Goal: Check status: Verify the current state of an ongoing process or item

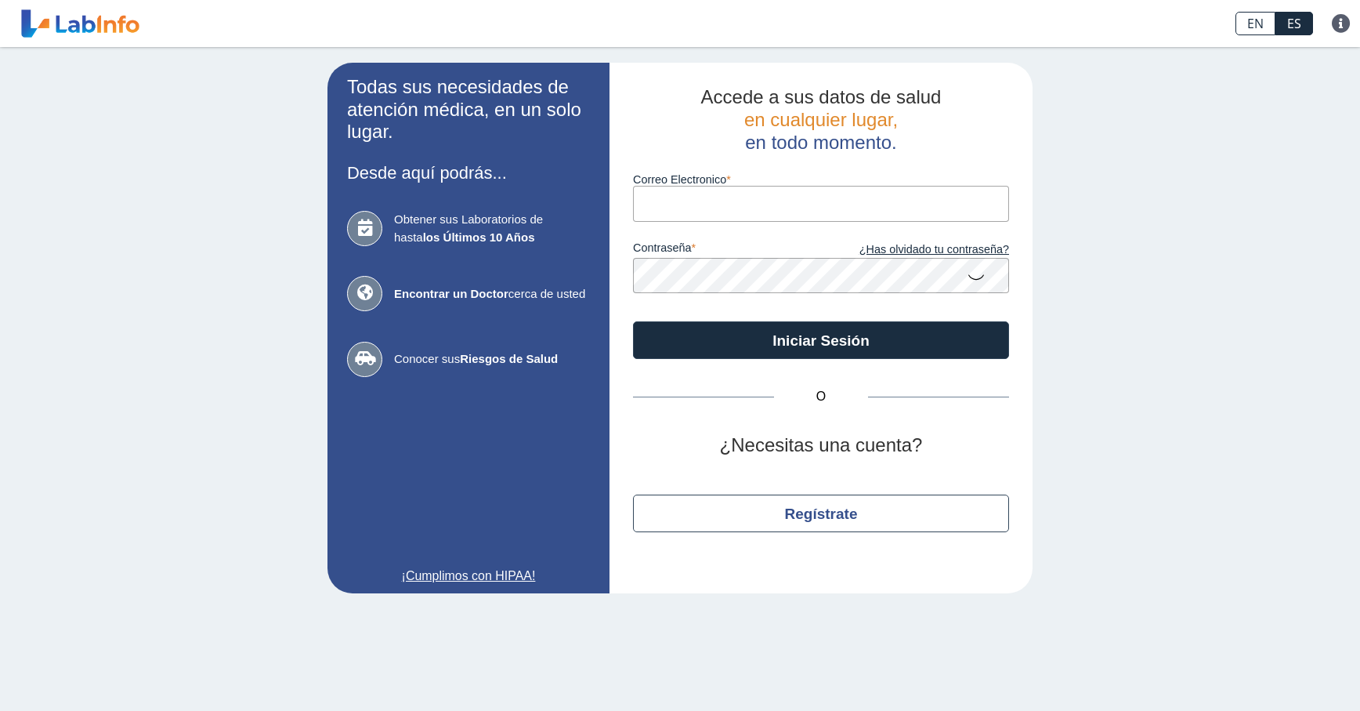
click at [692, 177] on label "Correo Electronico" at bounding box center [821, 179] width 376 height 13
click at [692, 186] on input "Correo Electronico" at bounding box center [821, 203] width 376 height 35
click at [670, 197] on input "Correo Electronico" at bounding box center [821, 203] width 376 height 35
click at [654, 195] on input "Correo Electronico" at bounding box center [821, 203] width 376 height 35
click at [697, 207] on input "Correo Electronico" at bounding box center [821, 203] width 376 height 35
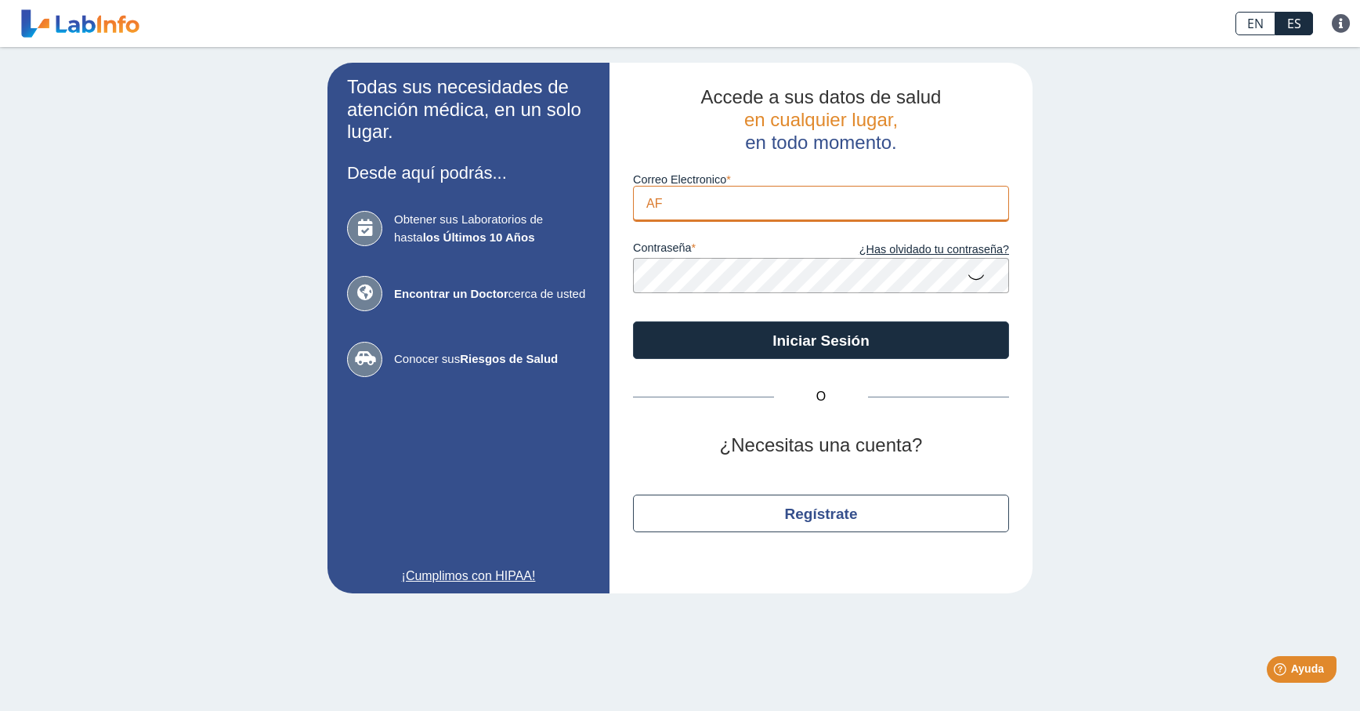
type input "A"
type input "[EMAIL_ADDRESS][PERSON_NAME][DOMAIN_NAME]"
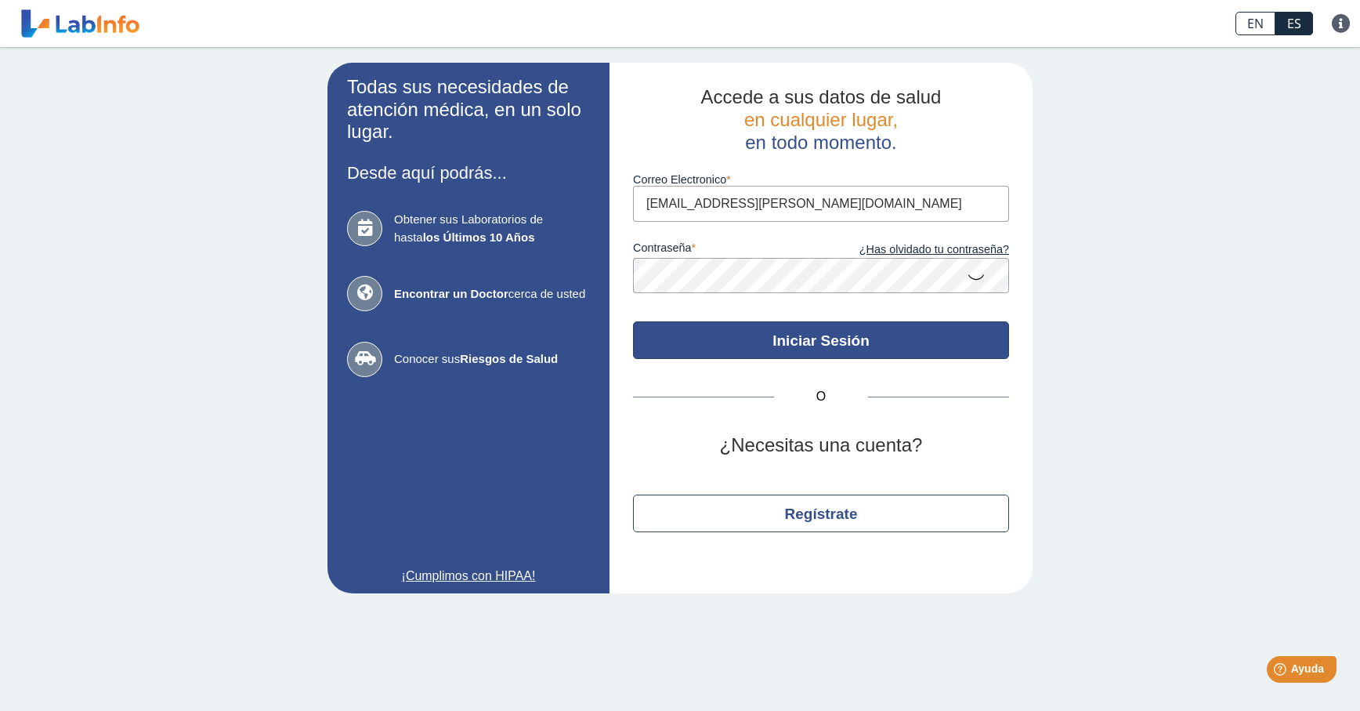
click at [800, 335] on button "Iniciar Sesión" at bounding box center [821, 340] width 376 height 38
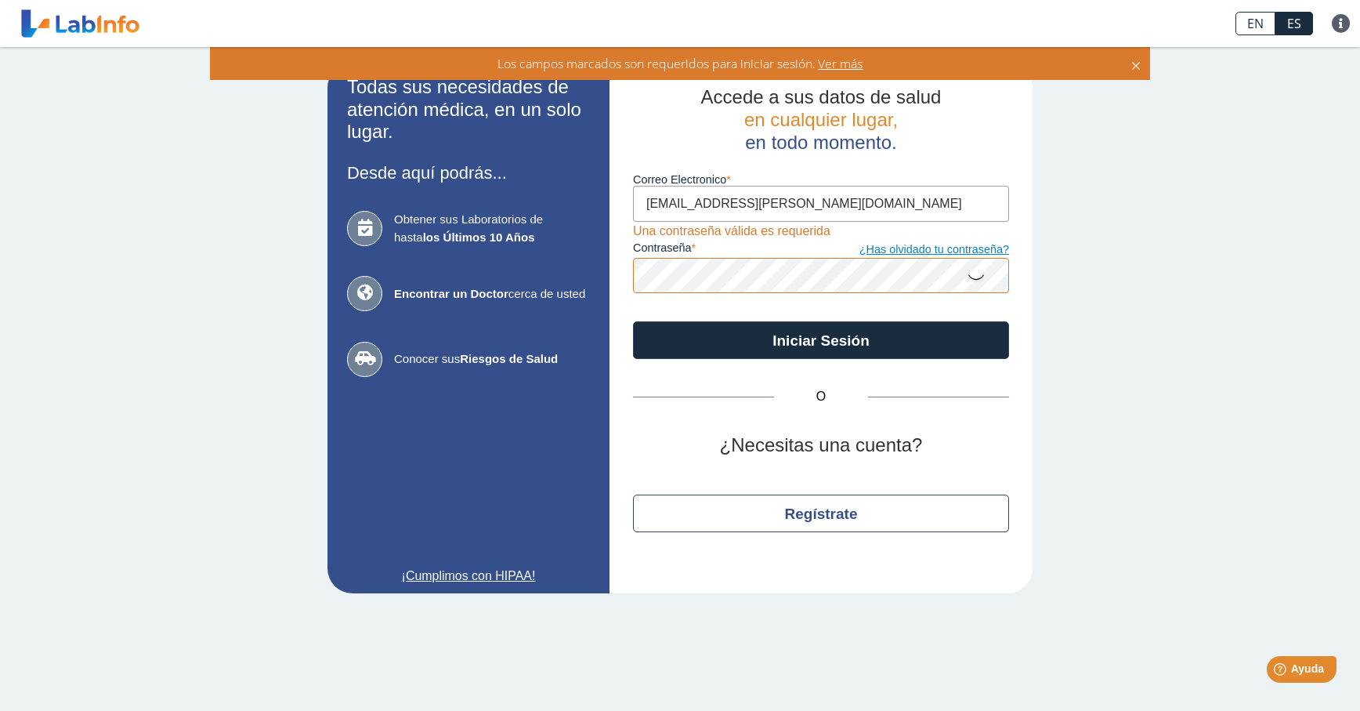
click at [967, 247] on link "¿Has olvidado tu contraseña?" at bounding box center [915, 249] width 188 height 17
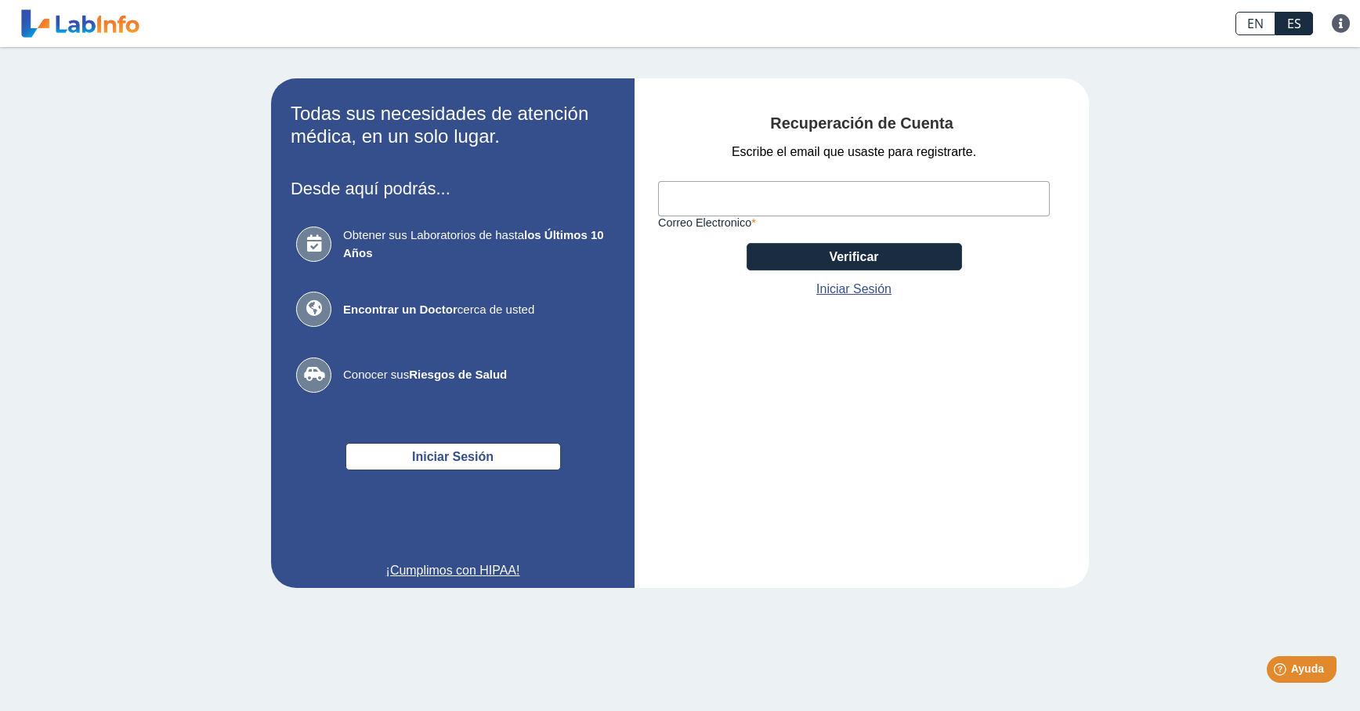
click at [723, 192] on input "Correo Electronico" at bounding box center [854, 198] width 392 height 35
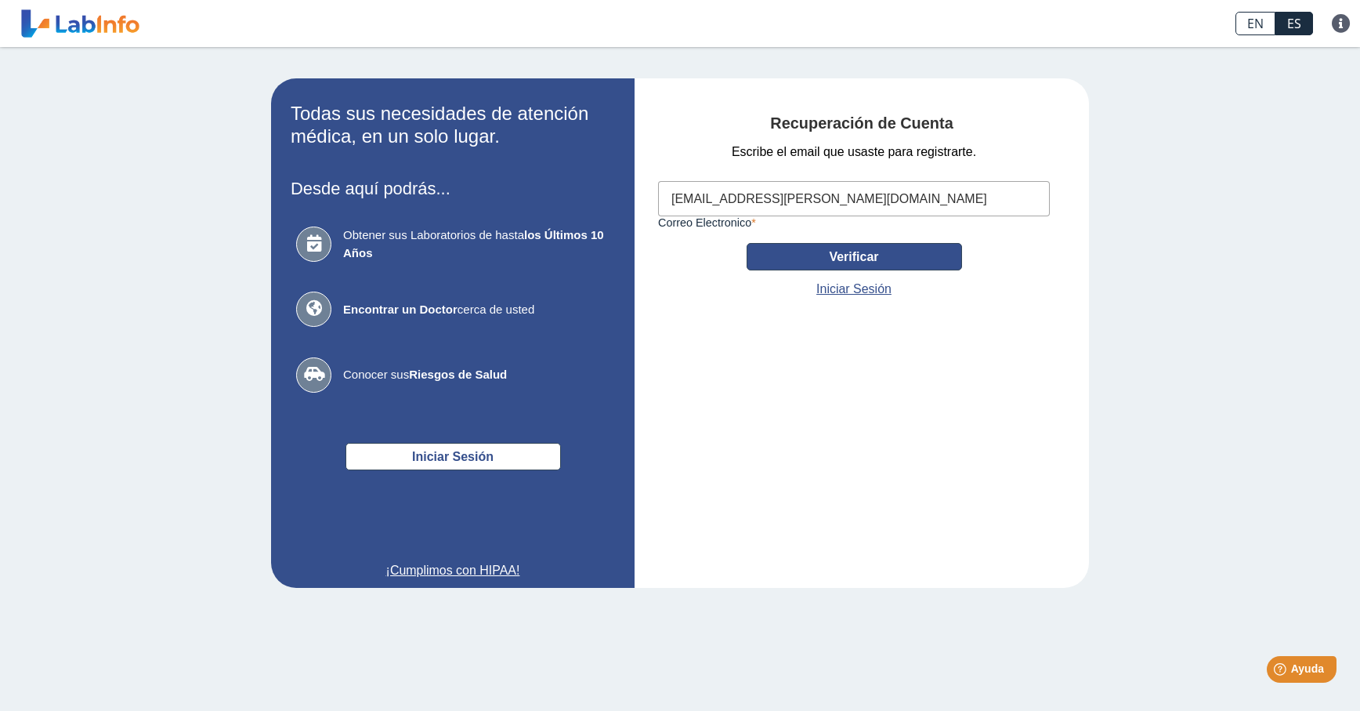
type input "[EMAIL_ADDRESS][PERSON_NAME][DOMAIN_NAME]"
click at [871, 261] on button "Verificar" at bounding box center [854, 256] width 215 height 27
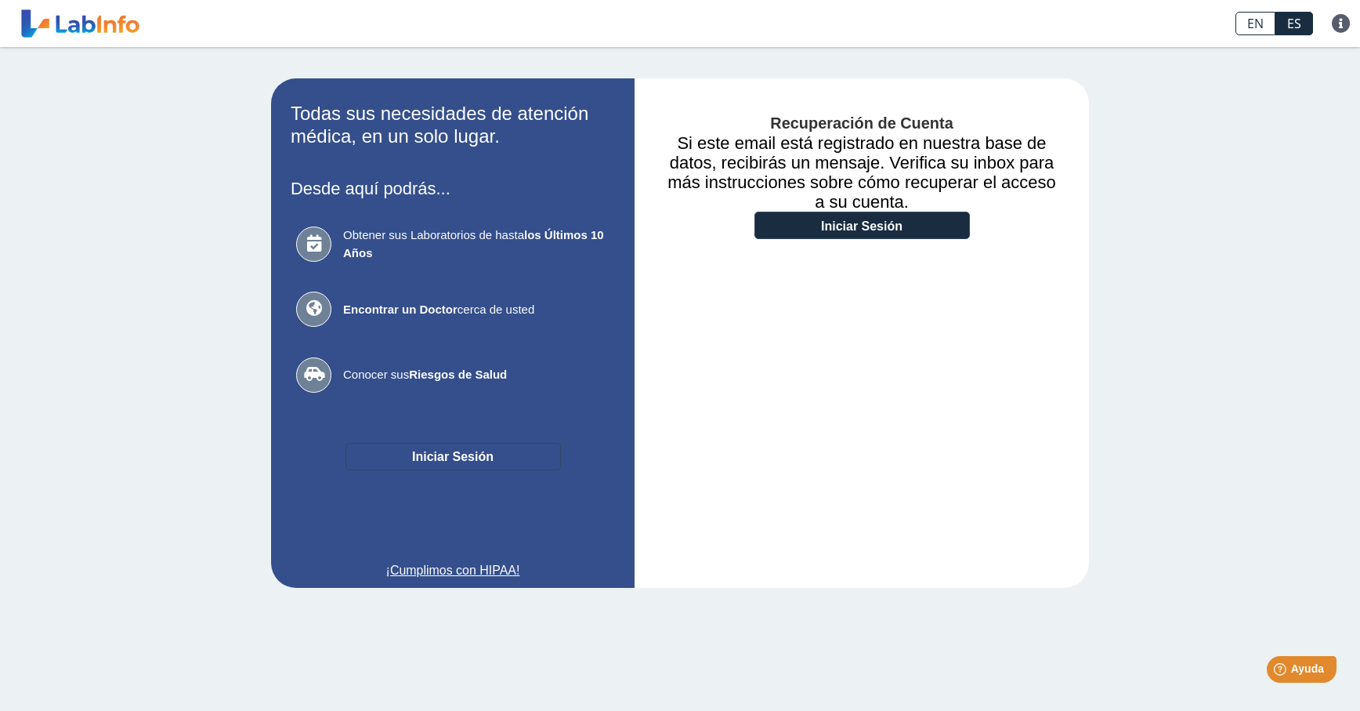
click at [442, 454] on button "Iniciar Sesión" at bounding box center [453, 456] width 215 height 27
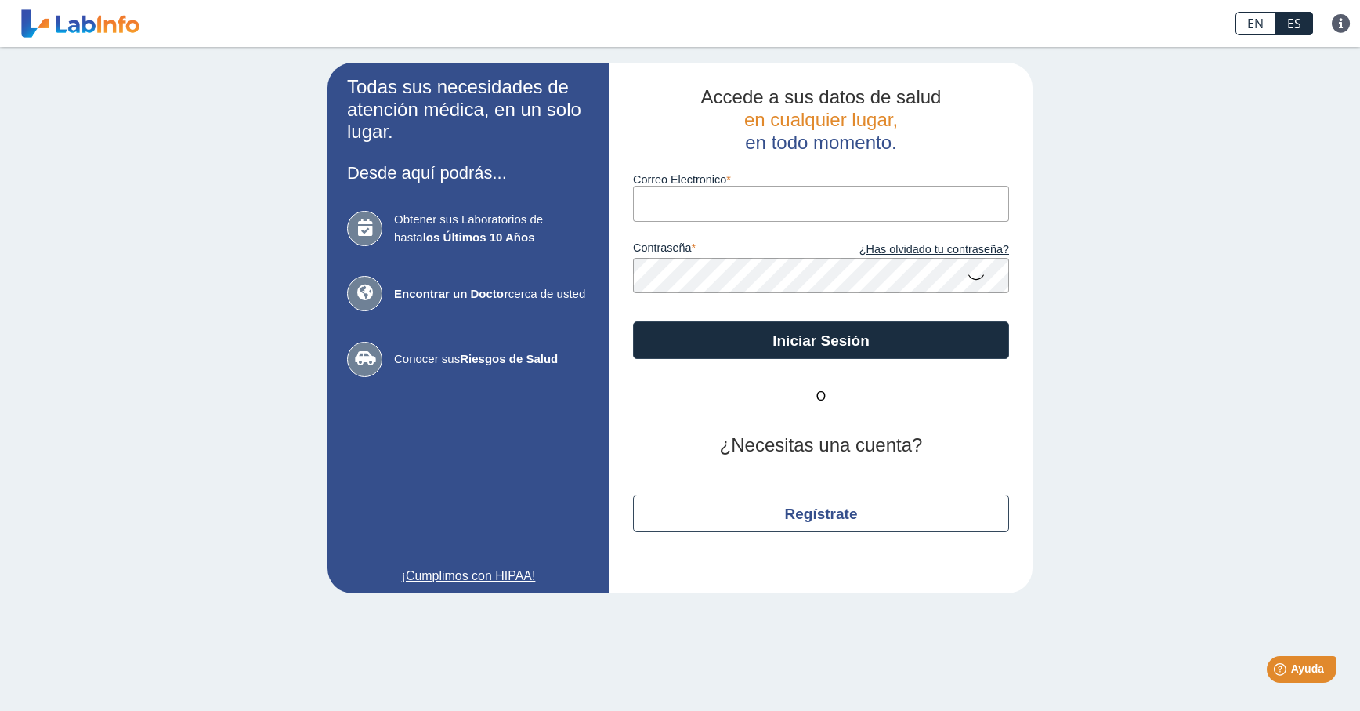
click at [693, 214] on input "Correo Electronico" at bounding box center [821, 203] width 376 height 35
type input "[EMAIL_ADDRESS][DOMAIN_NAME]"
click at [633, 321] on button "Iniciar Sesión" at bounding box center [821, 340] width 376 height 38
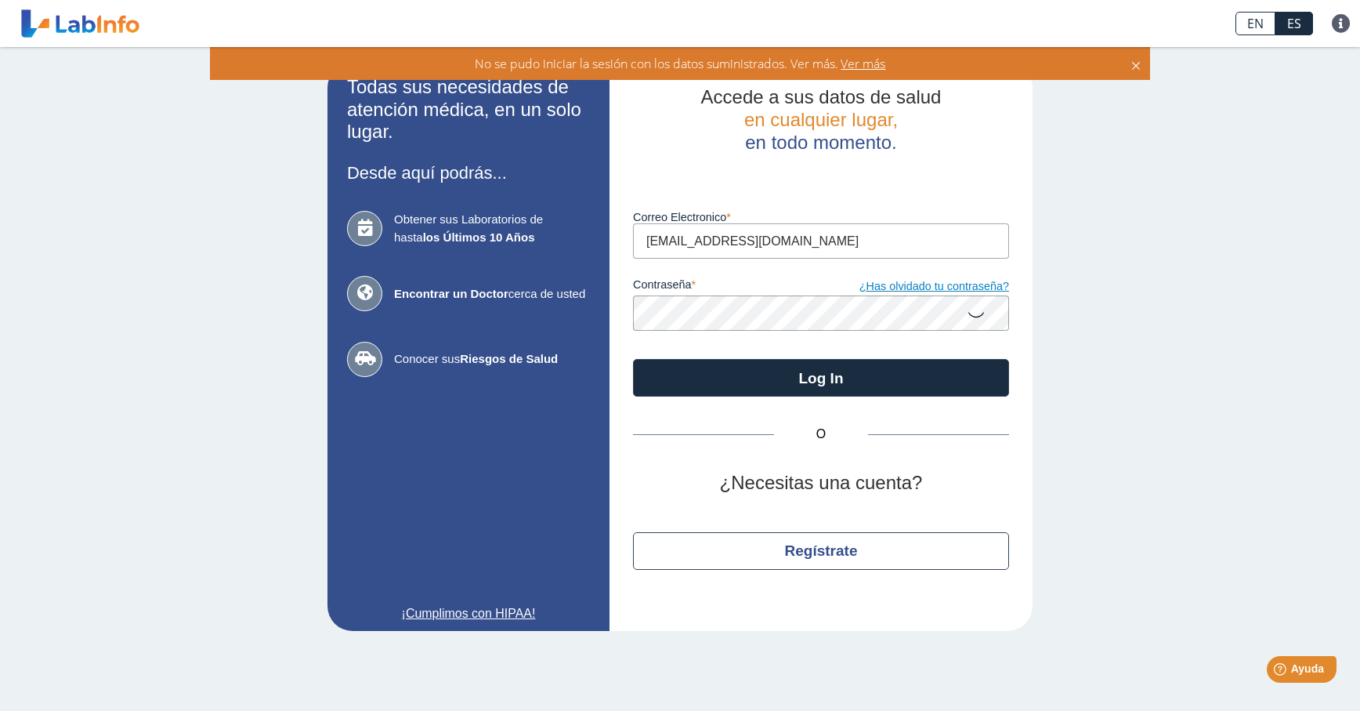
click at [933, 283] on link "¿Has olvidado tu contraseña?" at bounding box center [915, 286] width 188 height 17
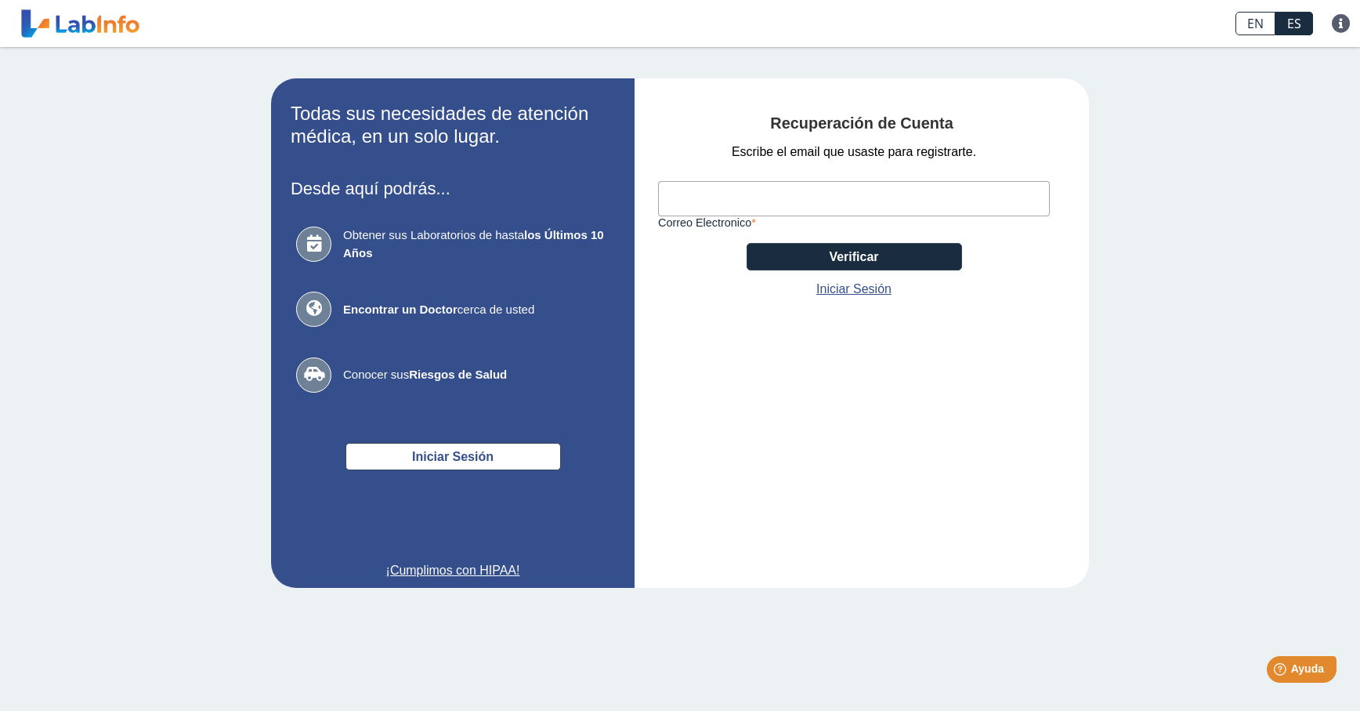
click at [689, 198] on input "Correo Electronico" at bounding box center [854, 198] width 392 height 35
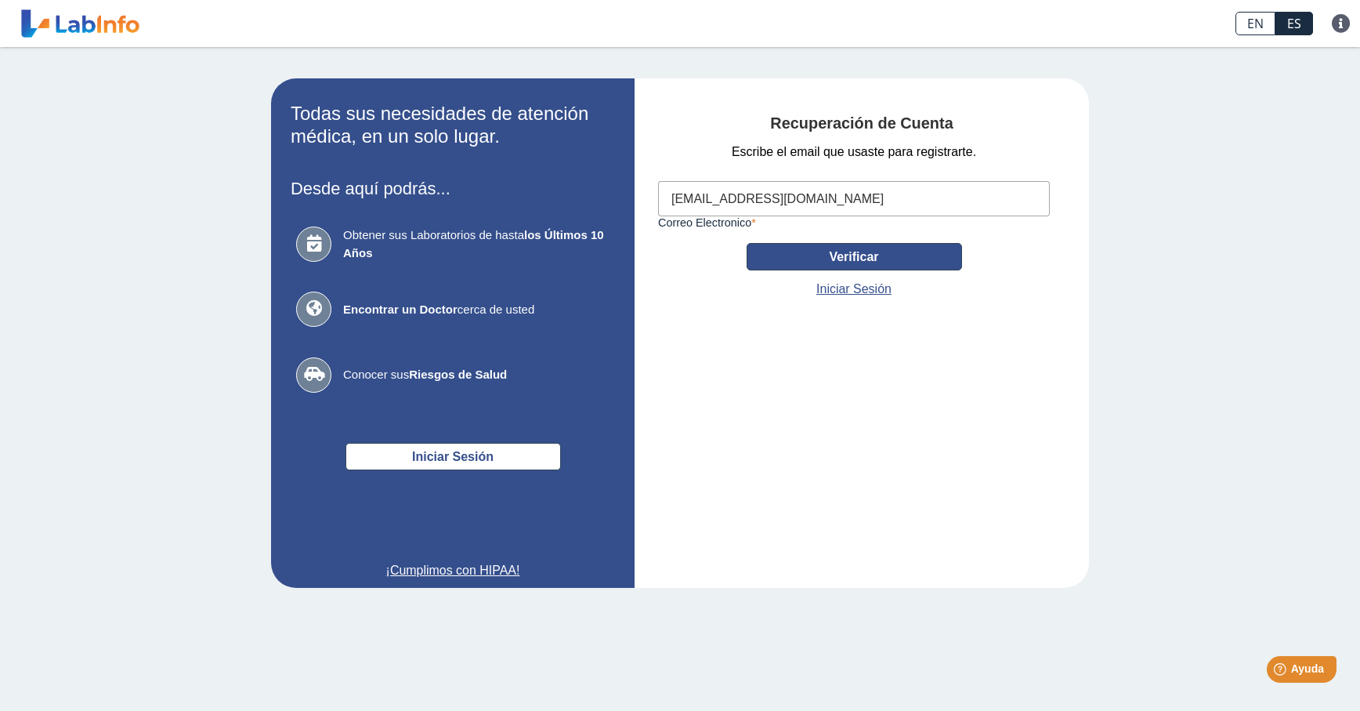
type input "[EMAIL_ADDRESS][DOMAIN_NAME]"
click at [891, 259] on button "Verificar" at bounding box center [854, 256] width 215 height 27
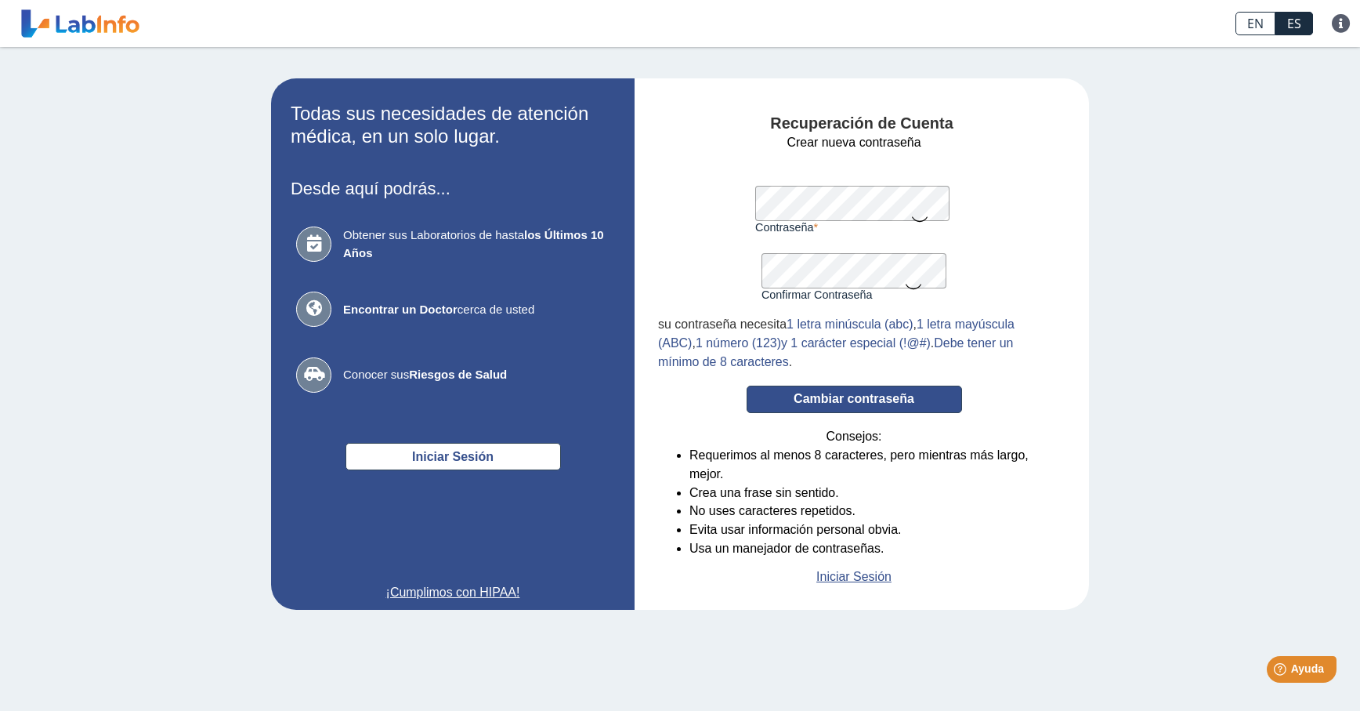
click at [887, 398] on button "Cambiar contraseña" at bounding box center [854, 399] width 215 height 27
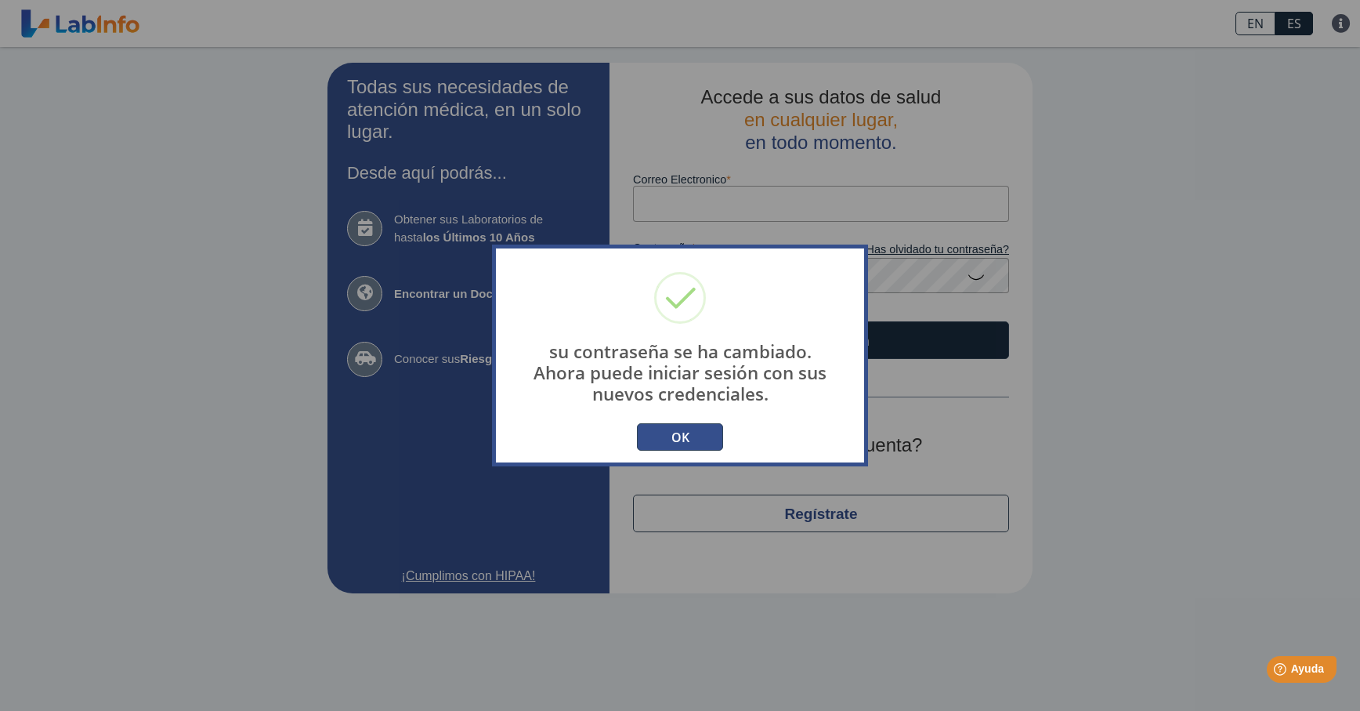
click at [690, 441] on button "OK" at bounding box center [680, 436] width 86 height 27
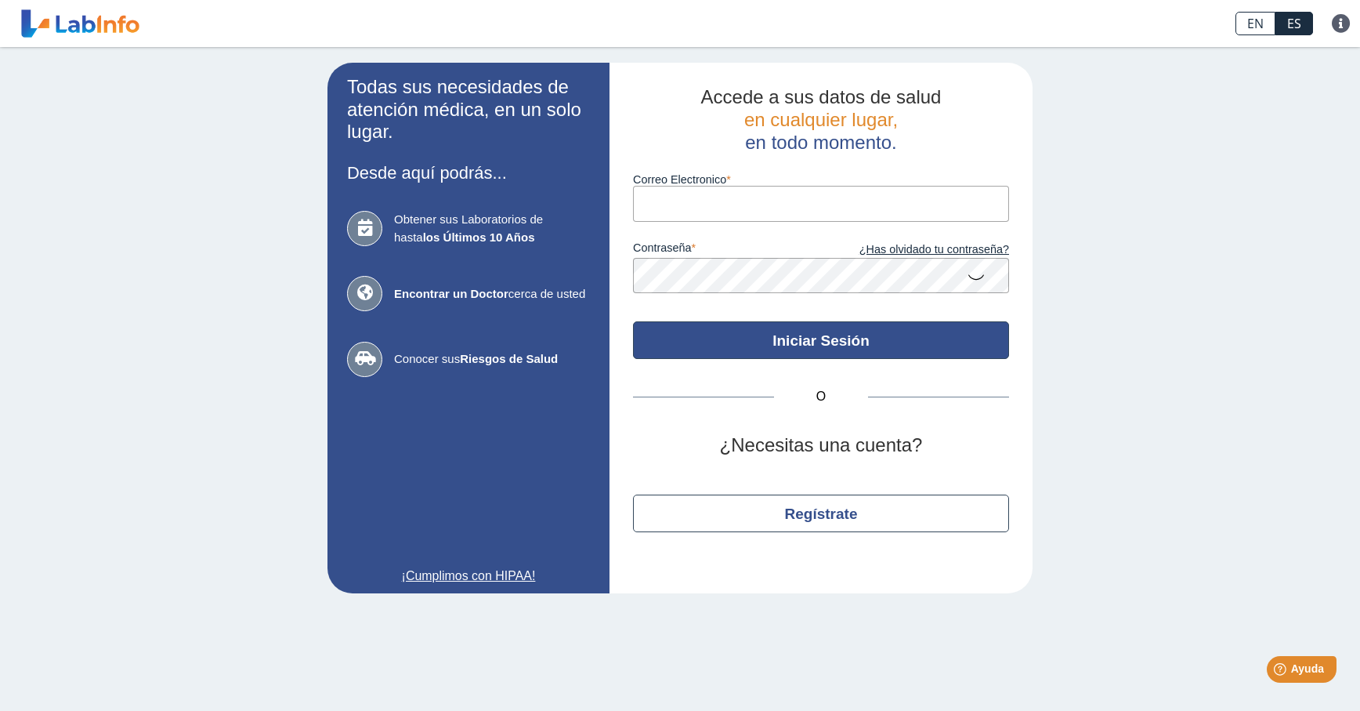
click at [804, 338] on button "Iniciar Sesión" at bounding box center [821, 340] width 376 height 38
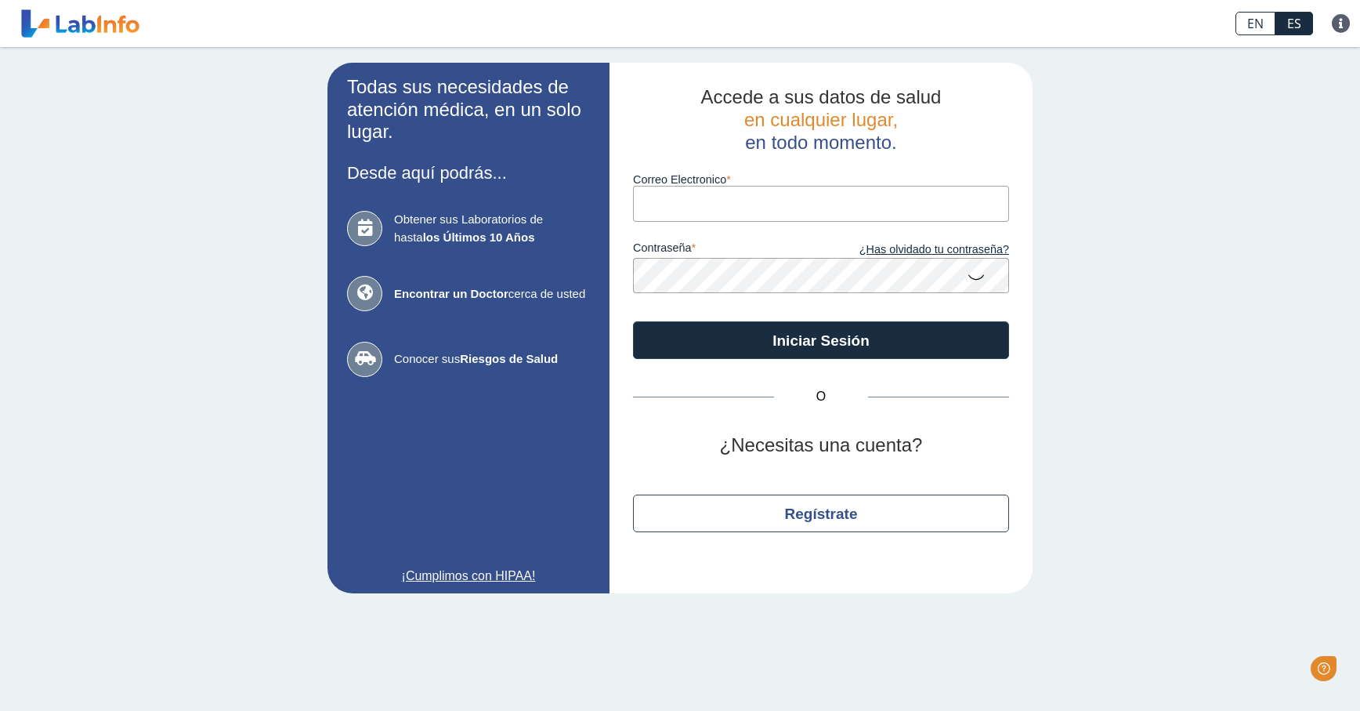
click at [679, 209] on input "Correo Electronico" at bounding box center [821, 203] width 376 height 35
click at [633, 321] on button "Iniciar Sesión" at bounding box center [821, 340] width 376 height 38
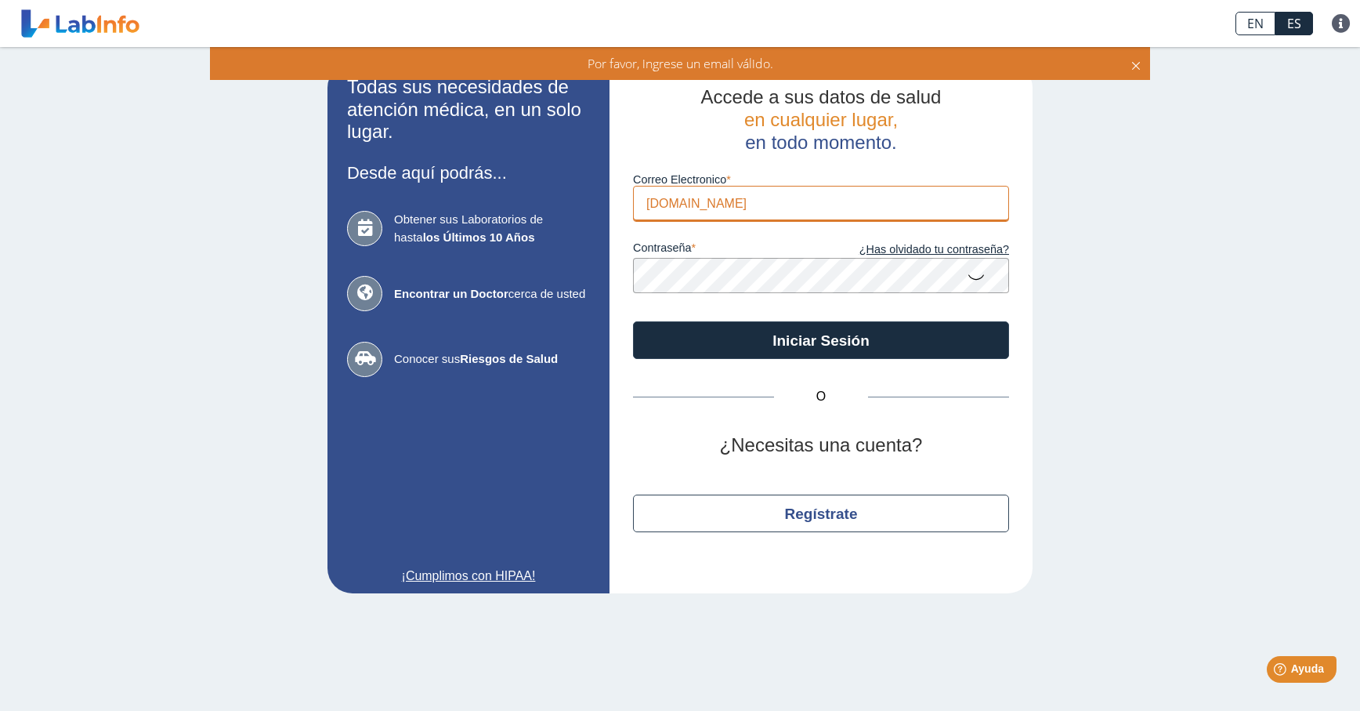
click at [755, 205] on input "fonsecanievesana2gmail.com" at bounding box center [821, 203] width 376 height 35
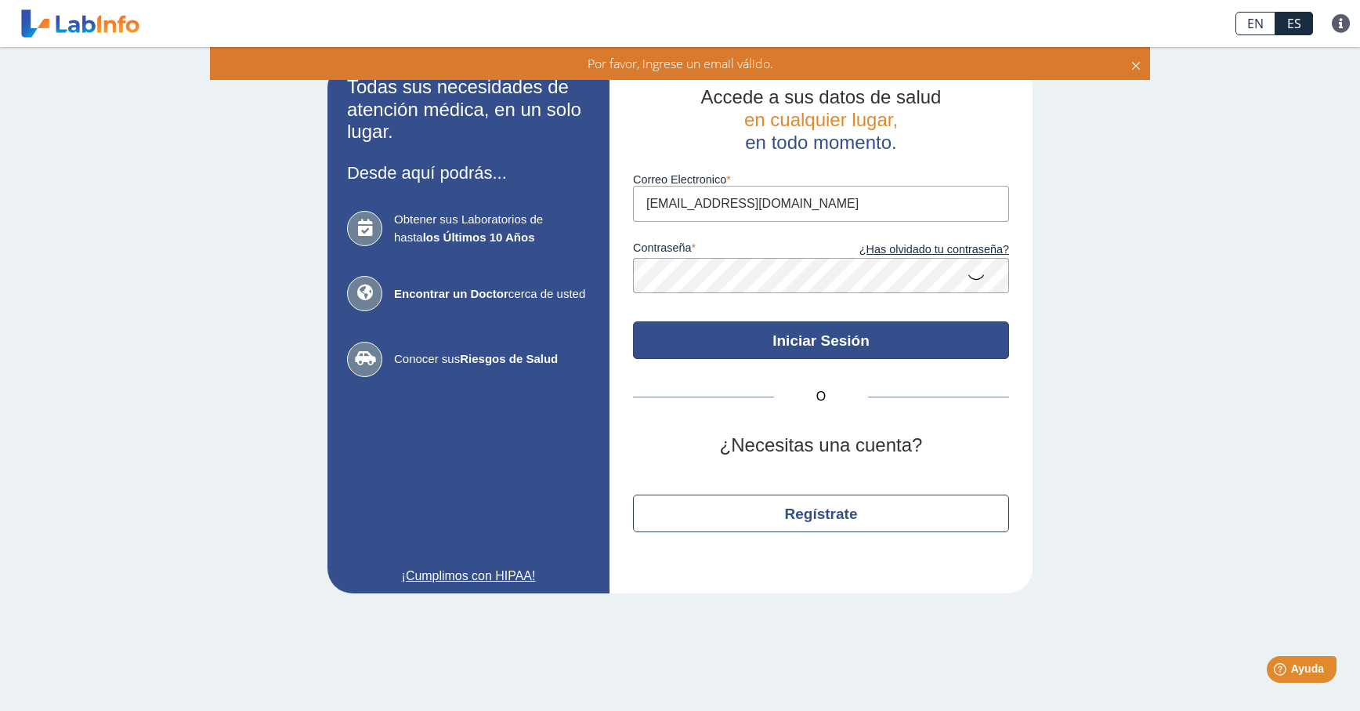
type input "[EMAIL_ADDRESS][DOMAIN_NAME]"
click at [907, 334] on button "Iniciar Sesión" at bounding box center [821, 340] width 376 height 38
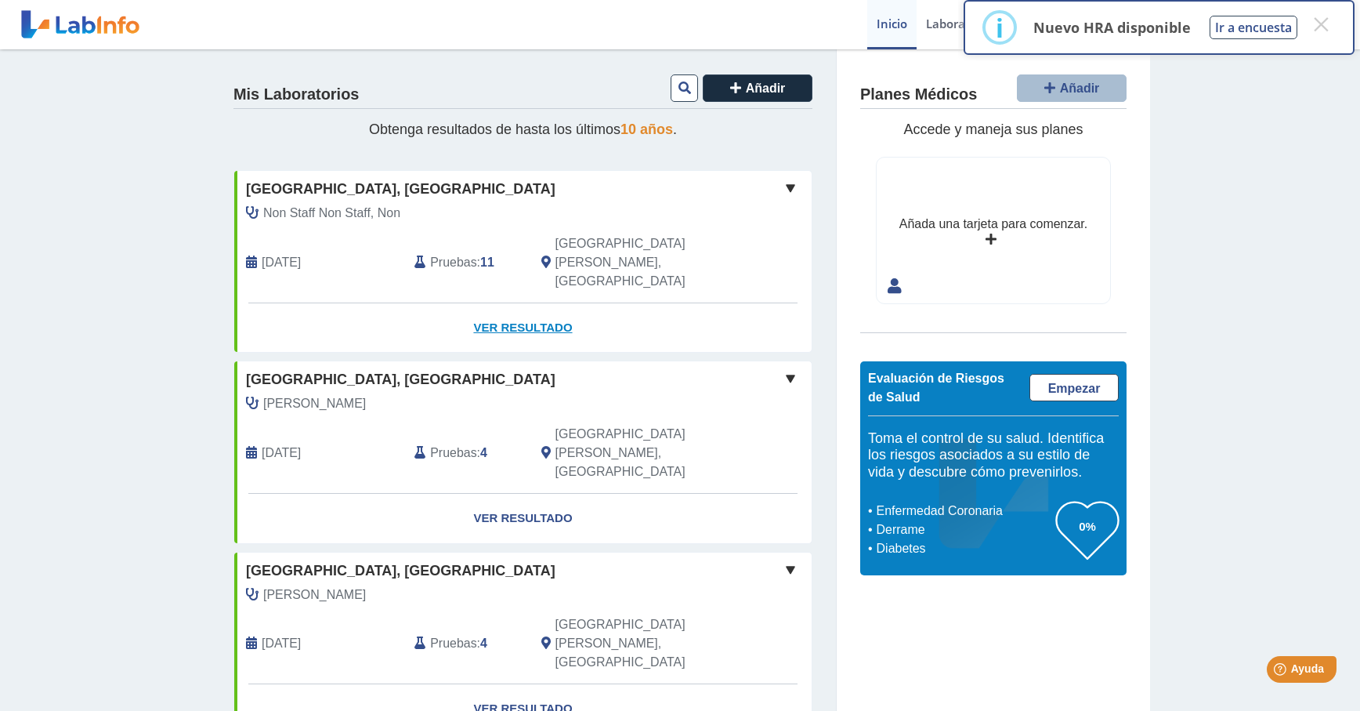
click at [519, 303] on link "Ver Resultado" at bounding box center [522, 327] width 577 height 49
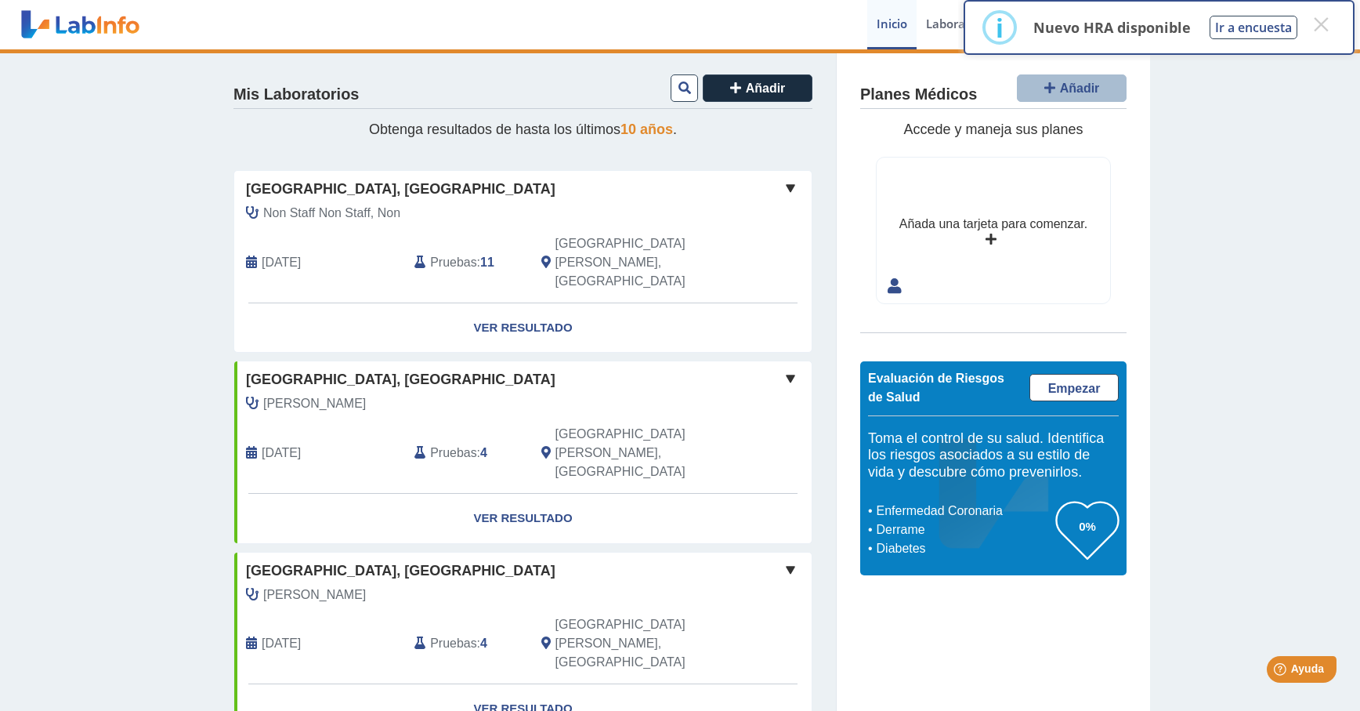
click at [784, 183] on span at bounding box center [790, 188] width 19 height 19
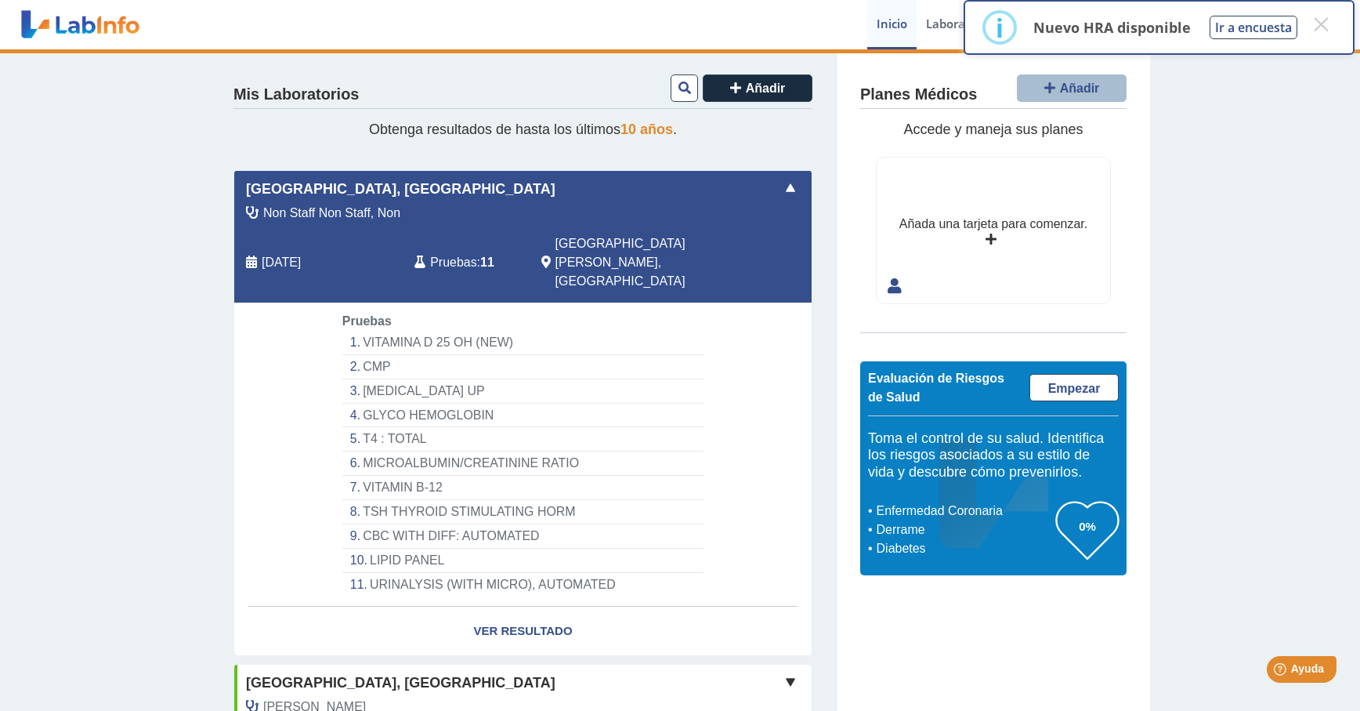
scroll to position [157, 0]
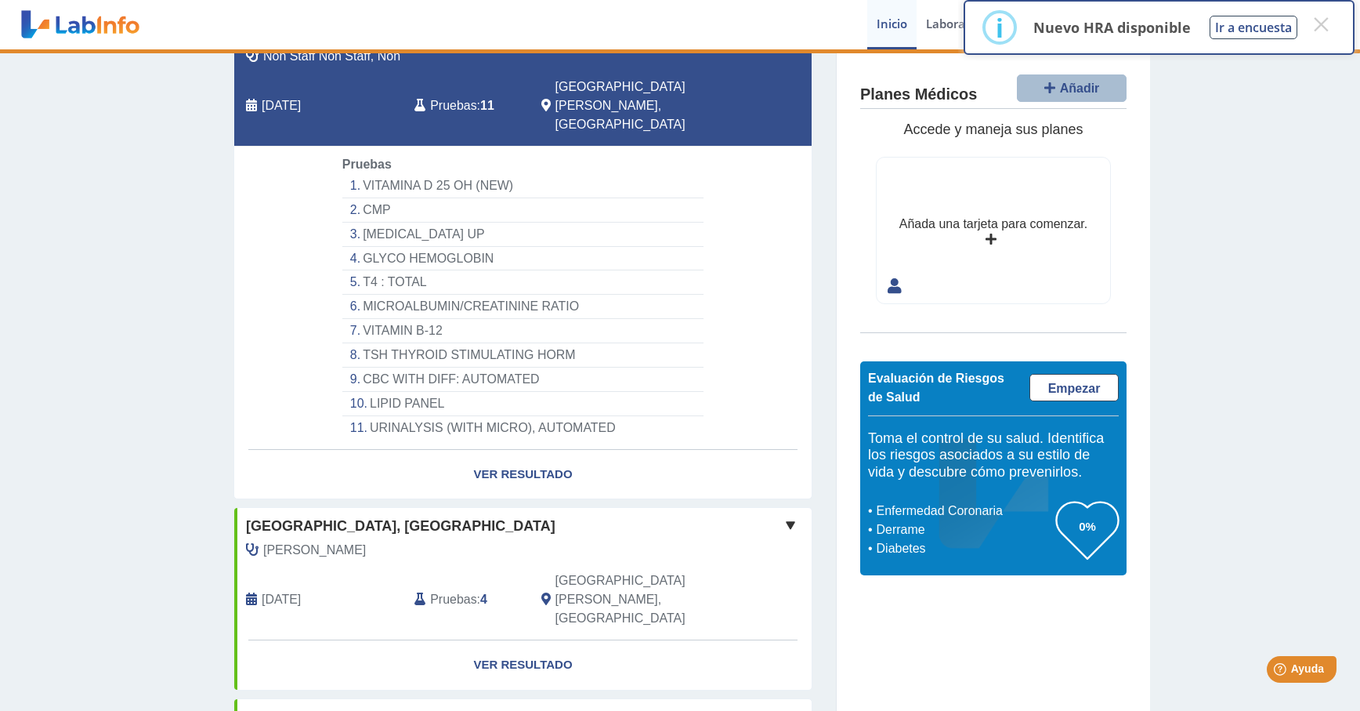
click at [418, 174] on li "VITAMINA D 25 OH (NEW)" at bounding box center [522, 186] width 361 height 24
click at [512, 450] on link "Ver Resultado" at bounding box center [522, 474] width 577 height 49
select select "**********"
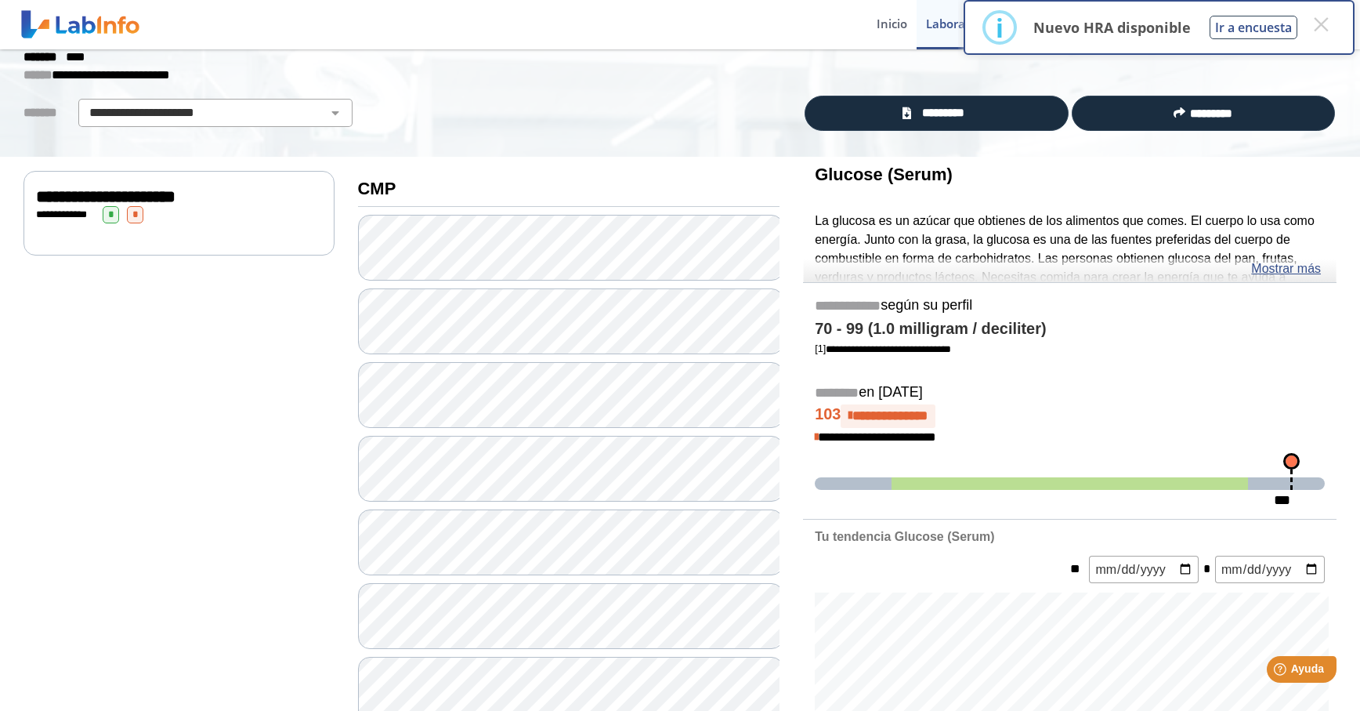
scroll to position [65, 0]
